Goal: Task Accomplishment & Management: Use online tool/utility

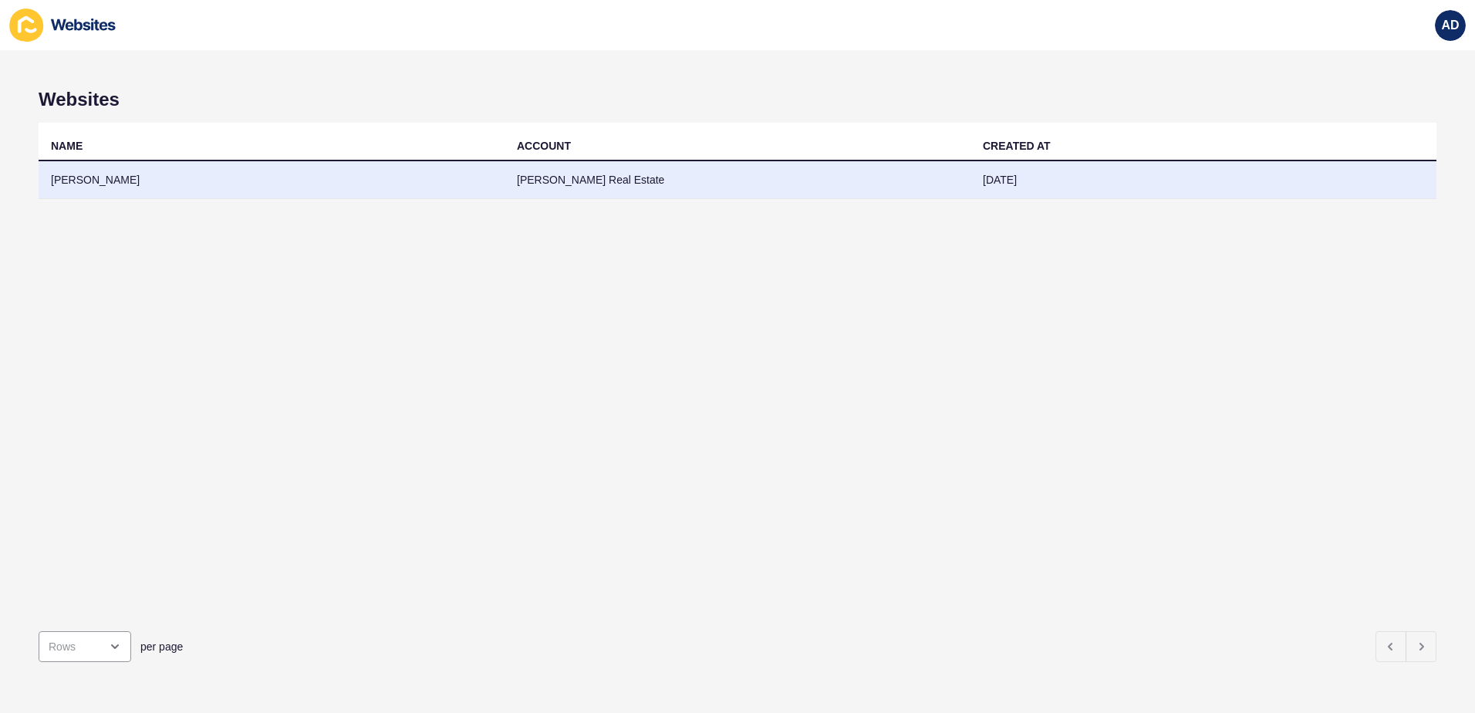
click at [86, 175] on td "[PERSON_NAME]" at bounding box center [272, 180] width 466 height 38
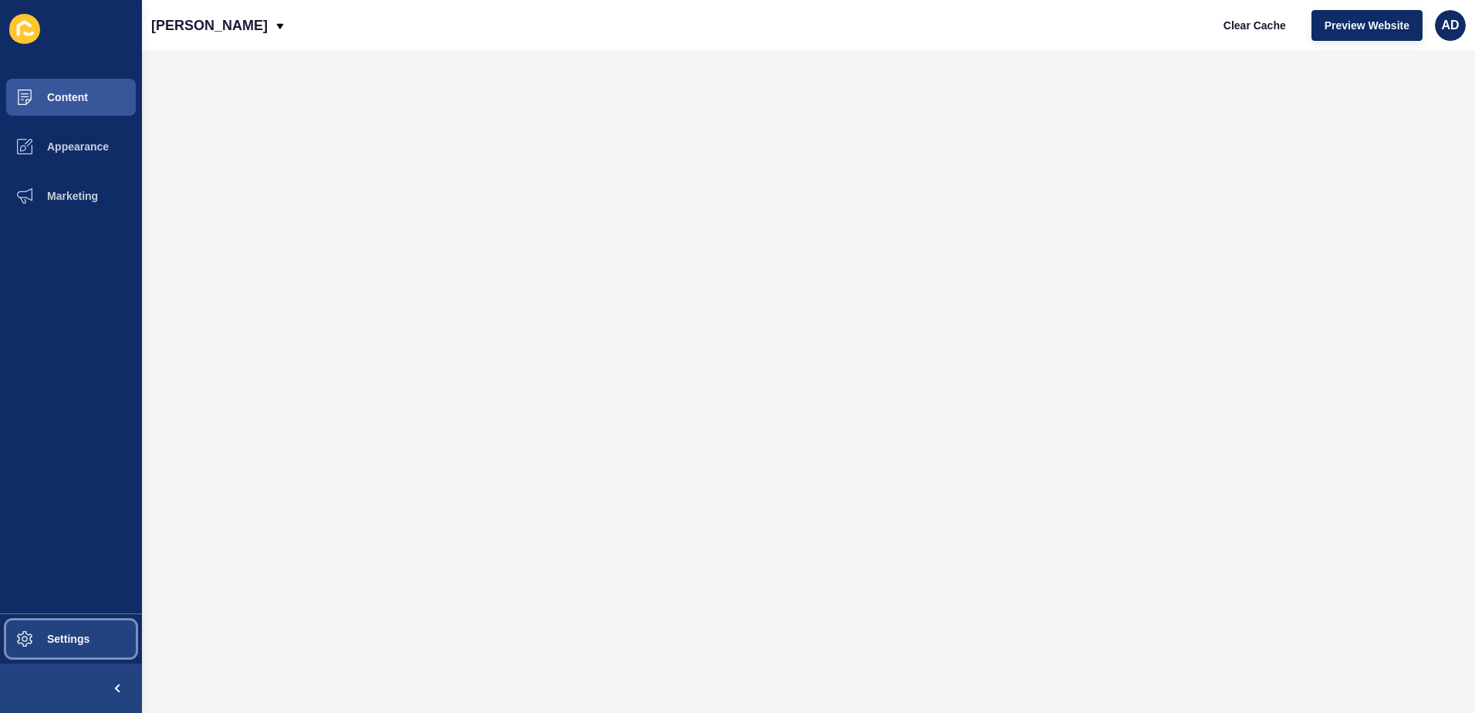
click at [77, 643] on span "Settings" at bounding box center [44, 639] width 92 height 12
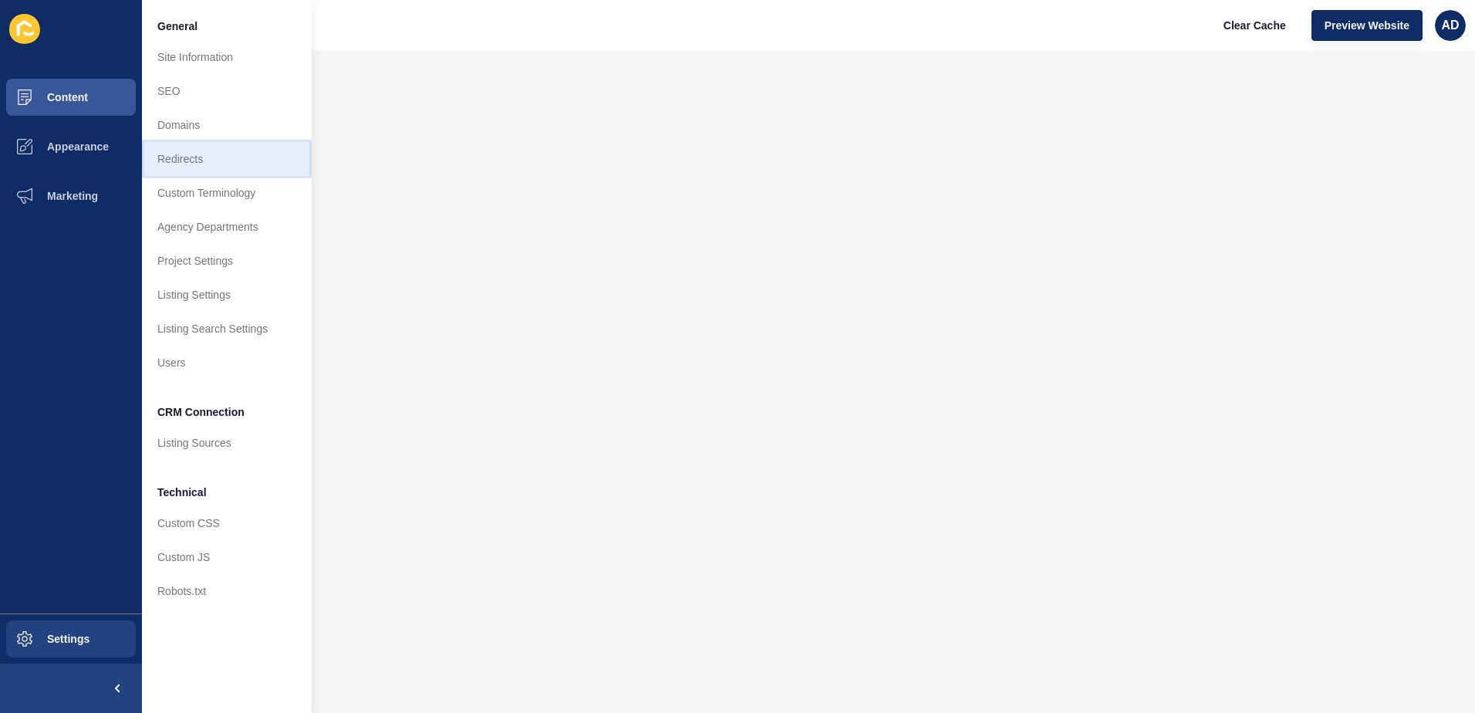
click at [191, 160] on link "Redirects" at bounding box center [227, 159] width 170 height 34
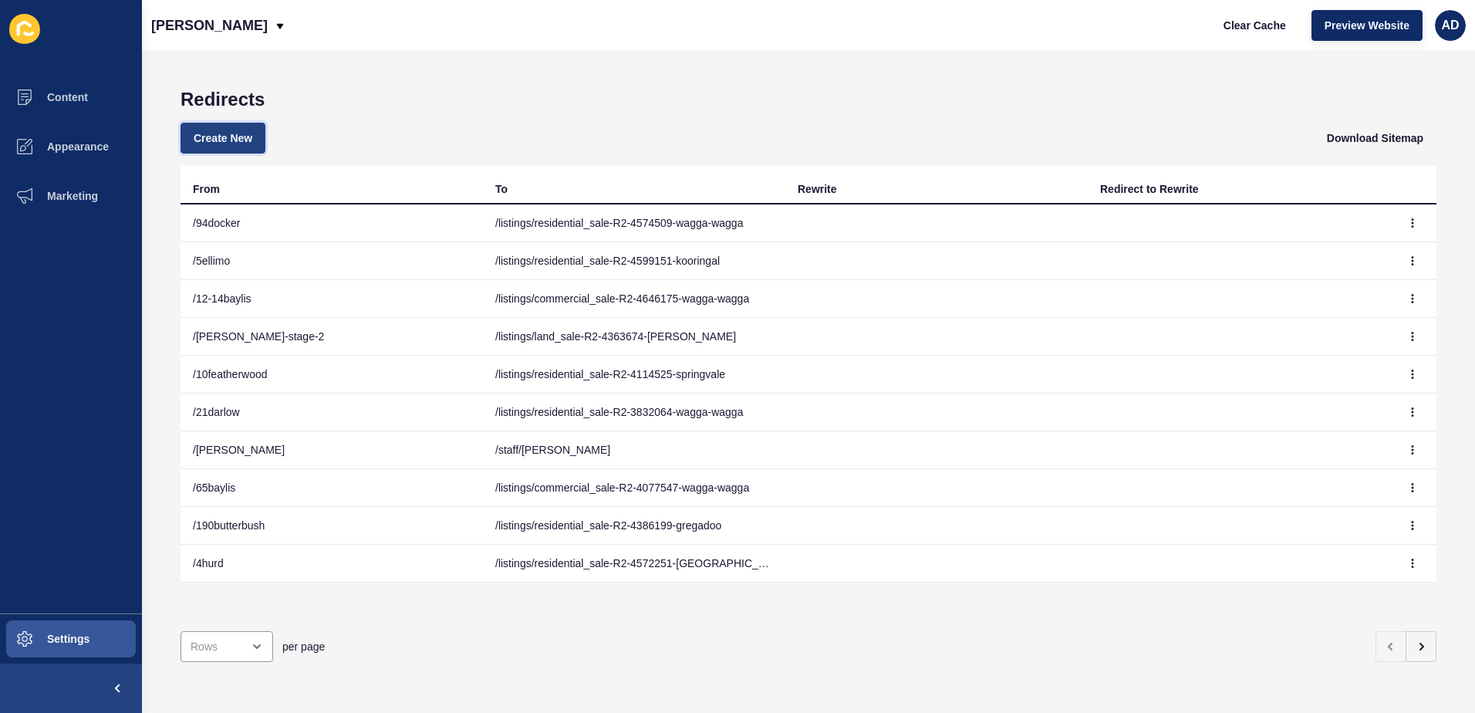
click at [230, 146] on button "Create New" at bounding box center [223, 138] width 85 height 31
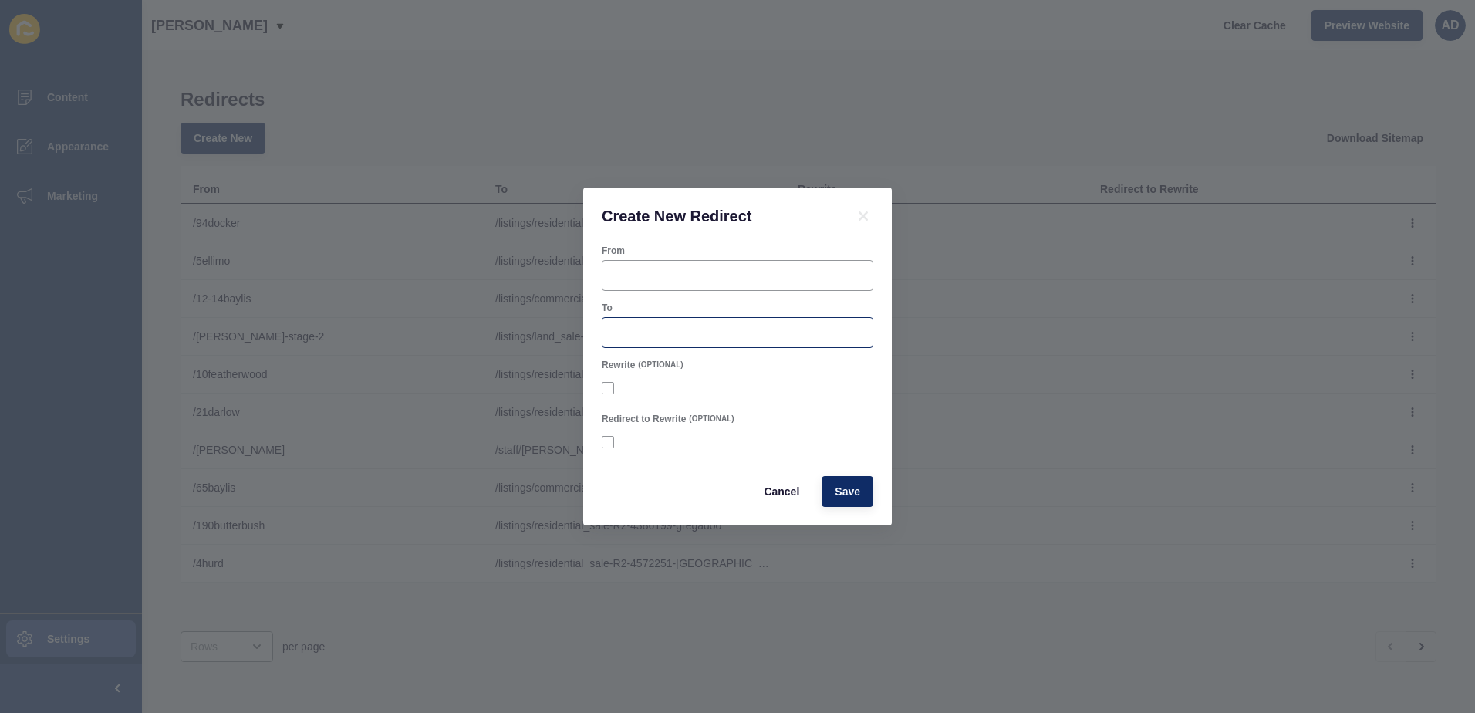
click at [665, 318] on div at bounding box center [738, 332] width 272 height 31
click at [659, 272] on input "From" at bounding box center [738, 275] width 252 height 15
type input "/1-22edward"
click at [628, 327] on input "To" at bounding box center [738, 332] width 252 height 15
paste input "listings/commercial_rental-R2-4723391-wagga-wagga"
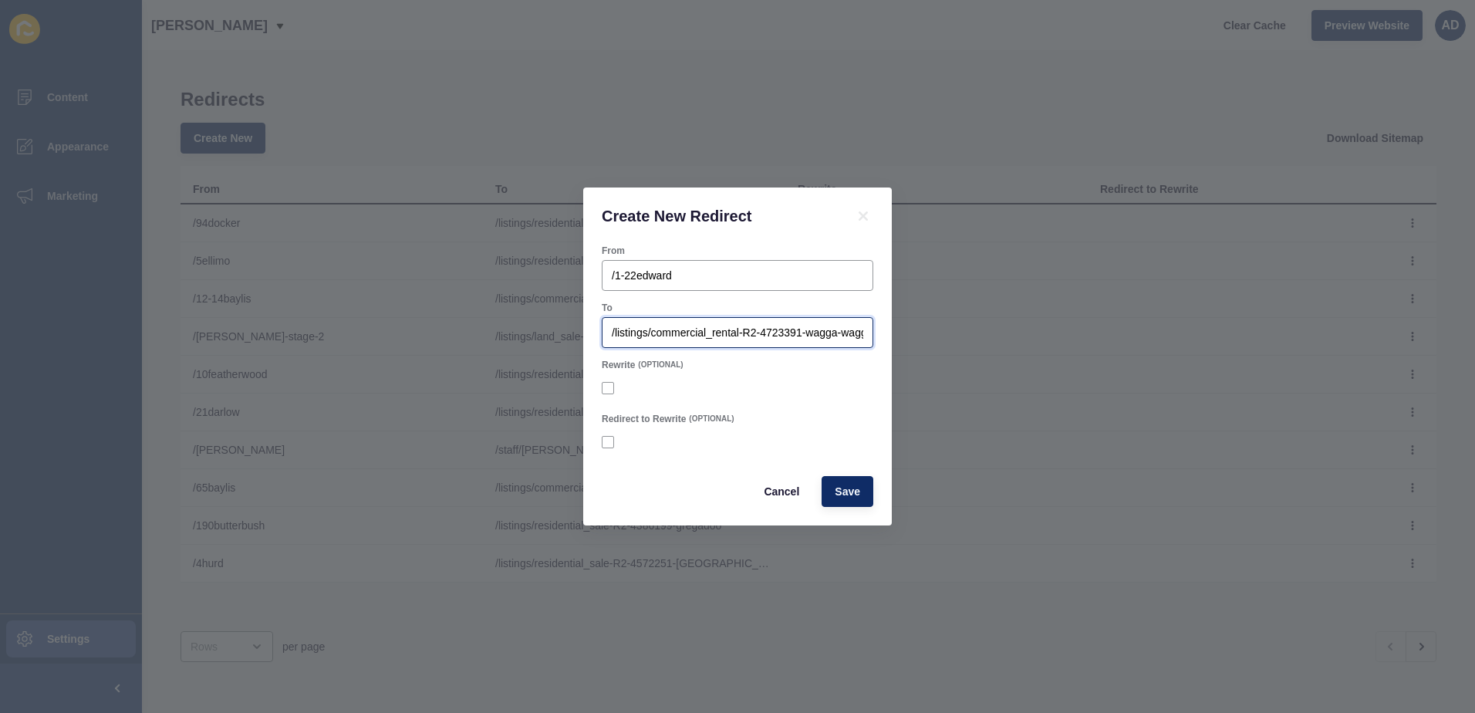
scroll to position [0, 9]
type input "/listings/commercial_rental-R2-4723391-wagga-wagga"
click at [849, 491] on span "Save" at bounding box center [847, 491] width 25 height 15
